Goal: Information Seeking & Learning: Learn about a topic

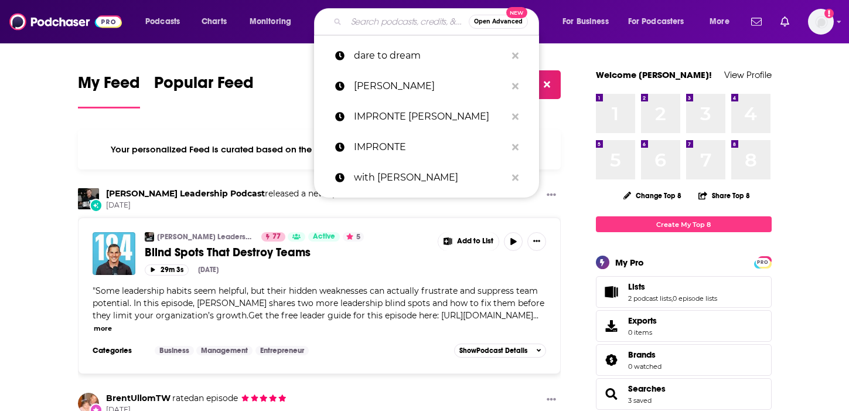
click at [375, 20] on input "Search podcasts, credits, & more..." at bounding box center [407, 21] width 123 height 19
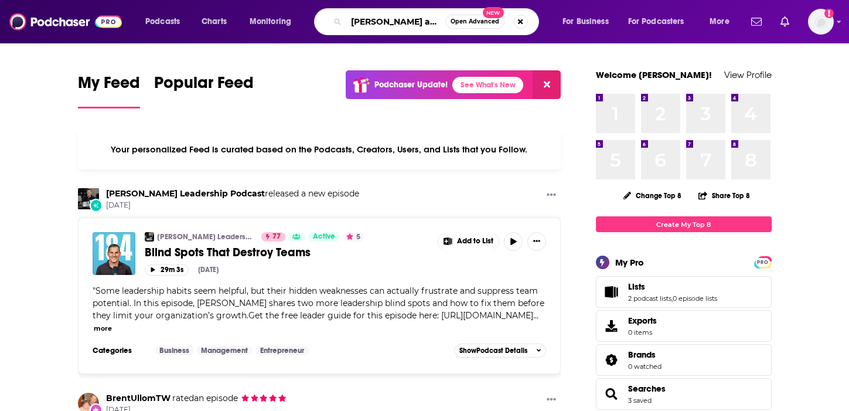
type input "[PERSON_NAME] and [PERSON_NAME]"
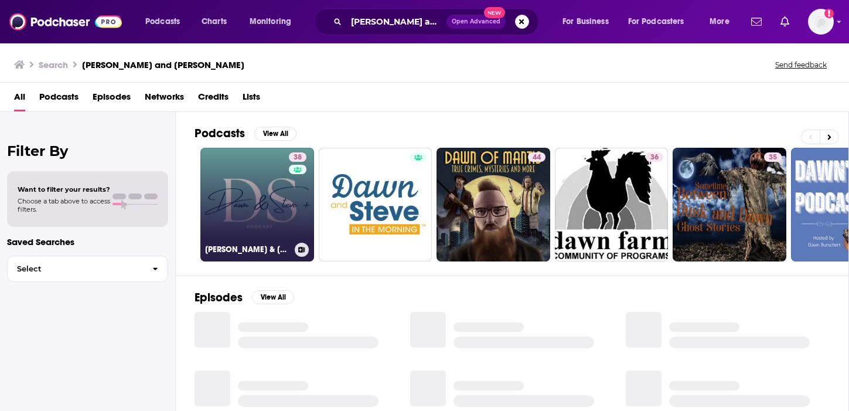
click at [273, 195] on link "38 [PERSON_NAME] & [PERSON_NAME] +" at bounding box center [257, 205] width 114 height 114
